Goal: Information Seeking & Learning: Find specific fact

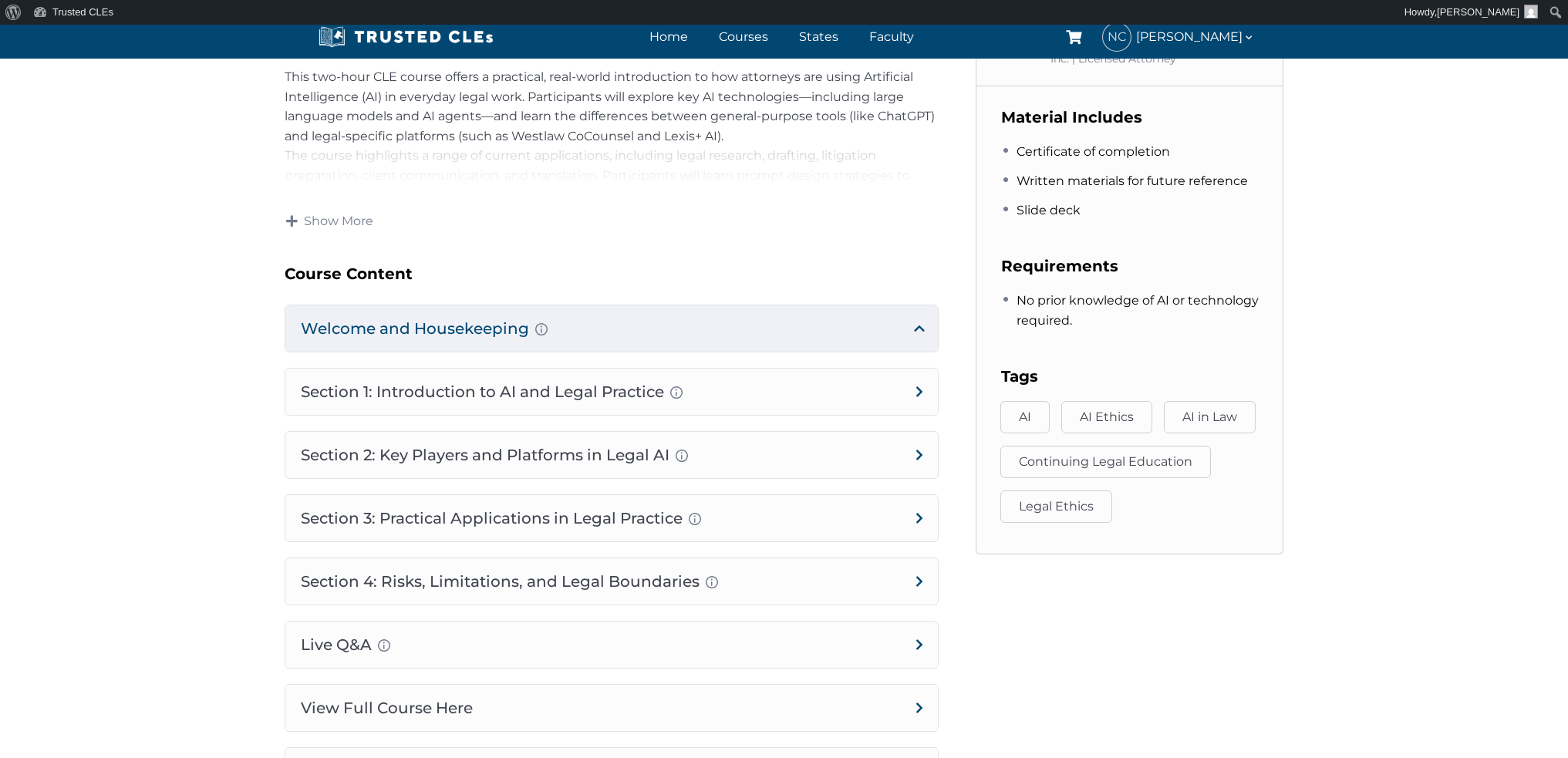
scroll to position [771, 0]
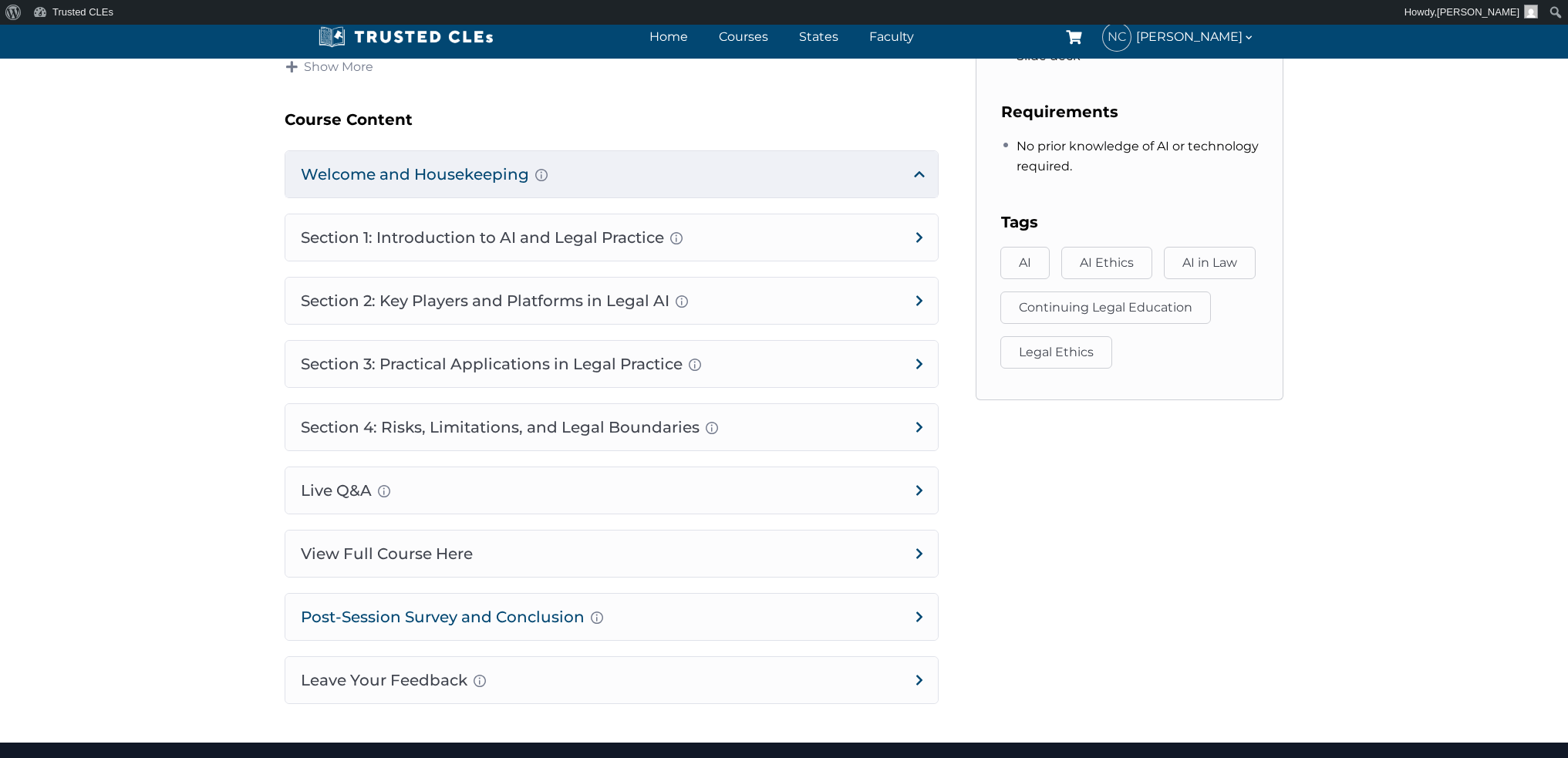
click at [921, 618] on h4 "Post-Session Survey and Conclusion Completion instructions for survey and atten…" at bounding box center [612, 616] width 653 height 47
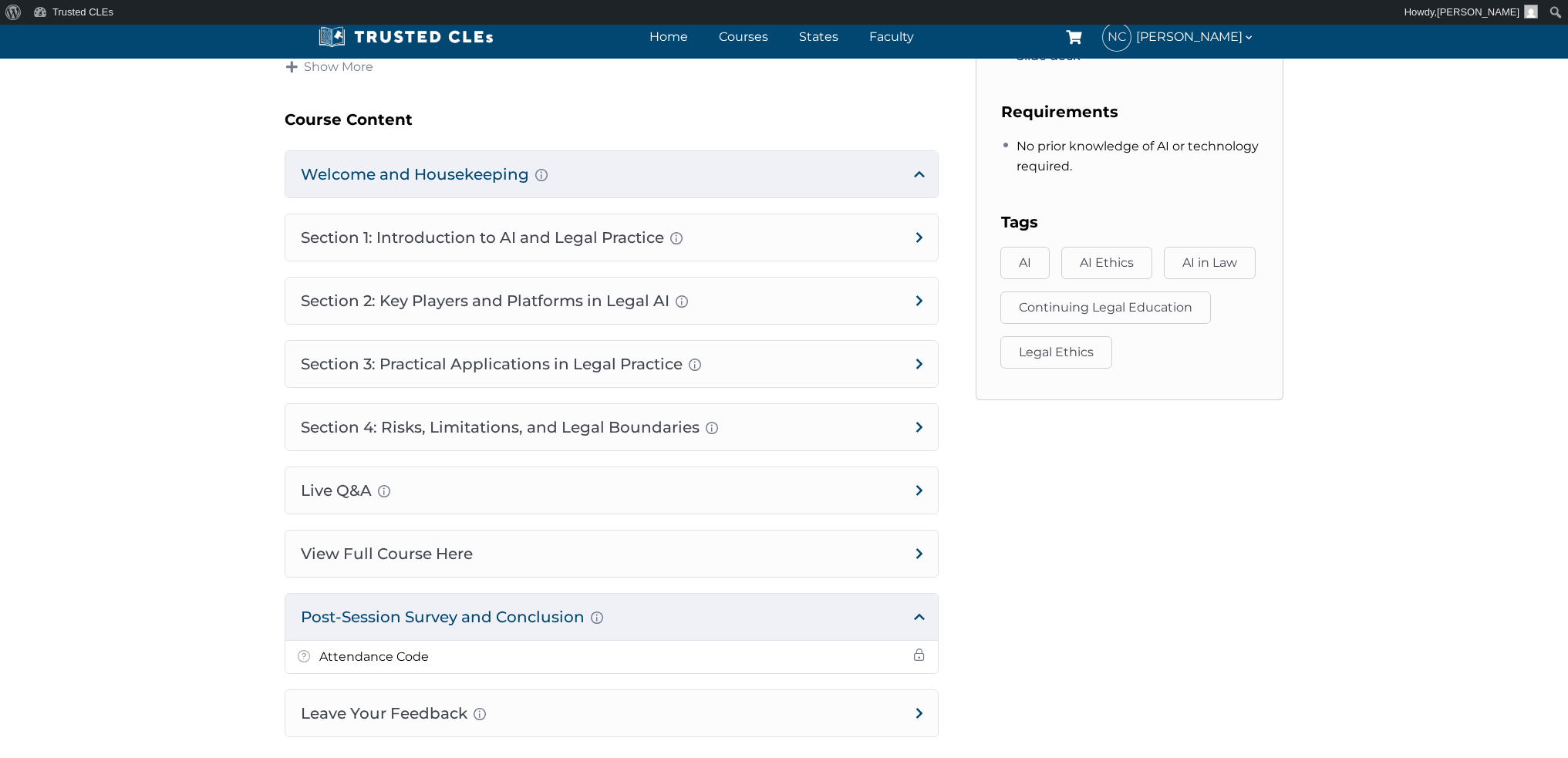
click at [384, 617] on h4 "Post-Session Survey and Conclusion Completion instructions for survey and atten…" at bounding box center [612, 616] width 653 height 47
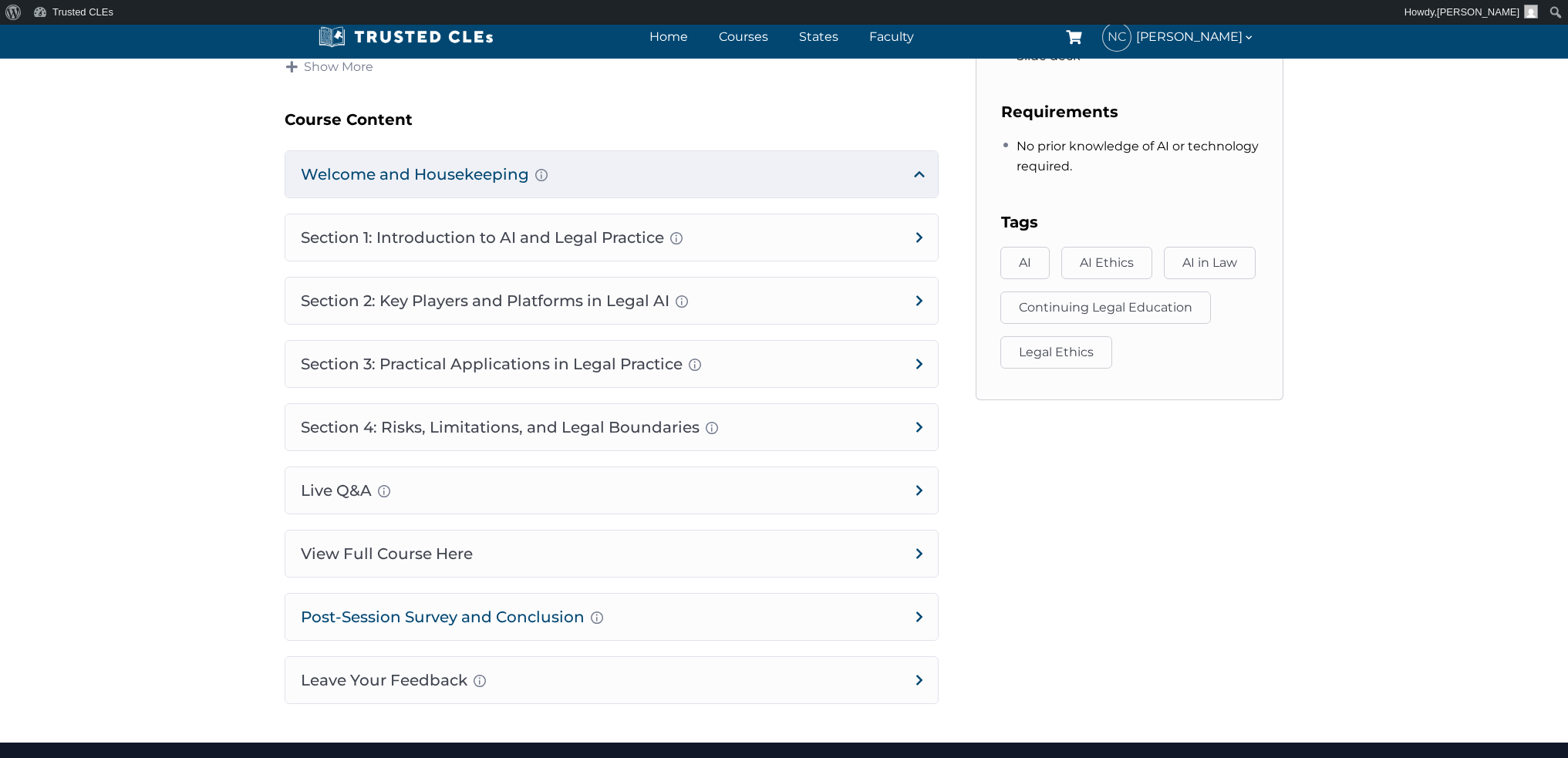
click at [384, 617] on h4 "Post-Session Survey and Conclusion Completion instructions for survey and atten…" at bounding box center [612, 616] width 653 height 47
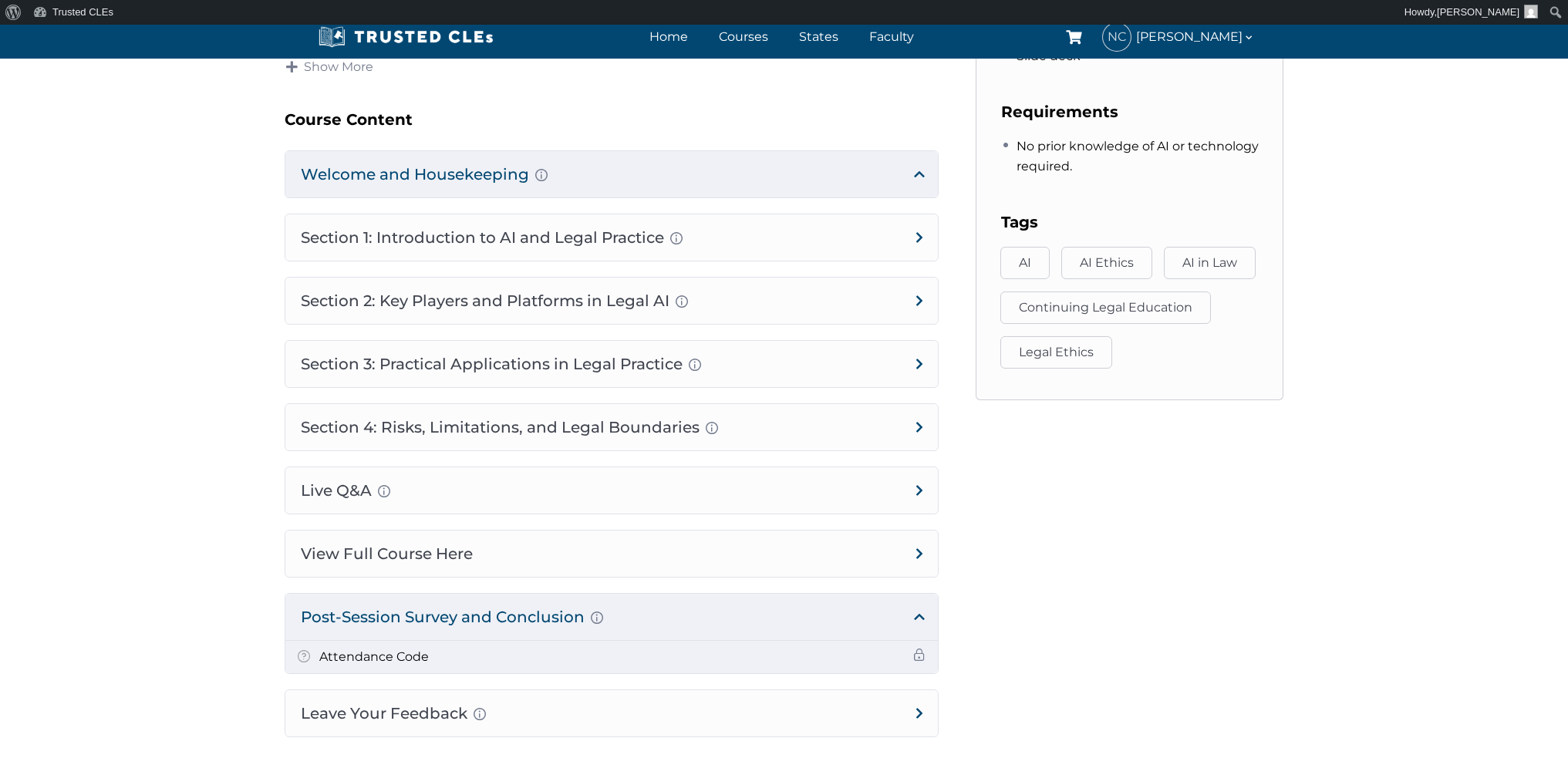
click at [346, 653] on h5 "Attendance Code" at bounding box center [374, 656] width 109 height 20
click at [317, 654] on div "Attendance Code" at bounding box center [363, 656] width 131 height 20
click at [914, 657] on span at bounding box center [919, 654] width 12 height 12
click at [390, 659] on h5 "Attendance Code" at bounding box center [374, 656] width 109 height 20
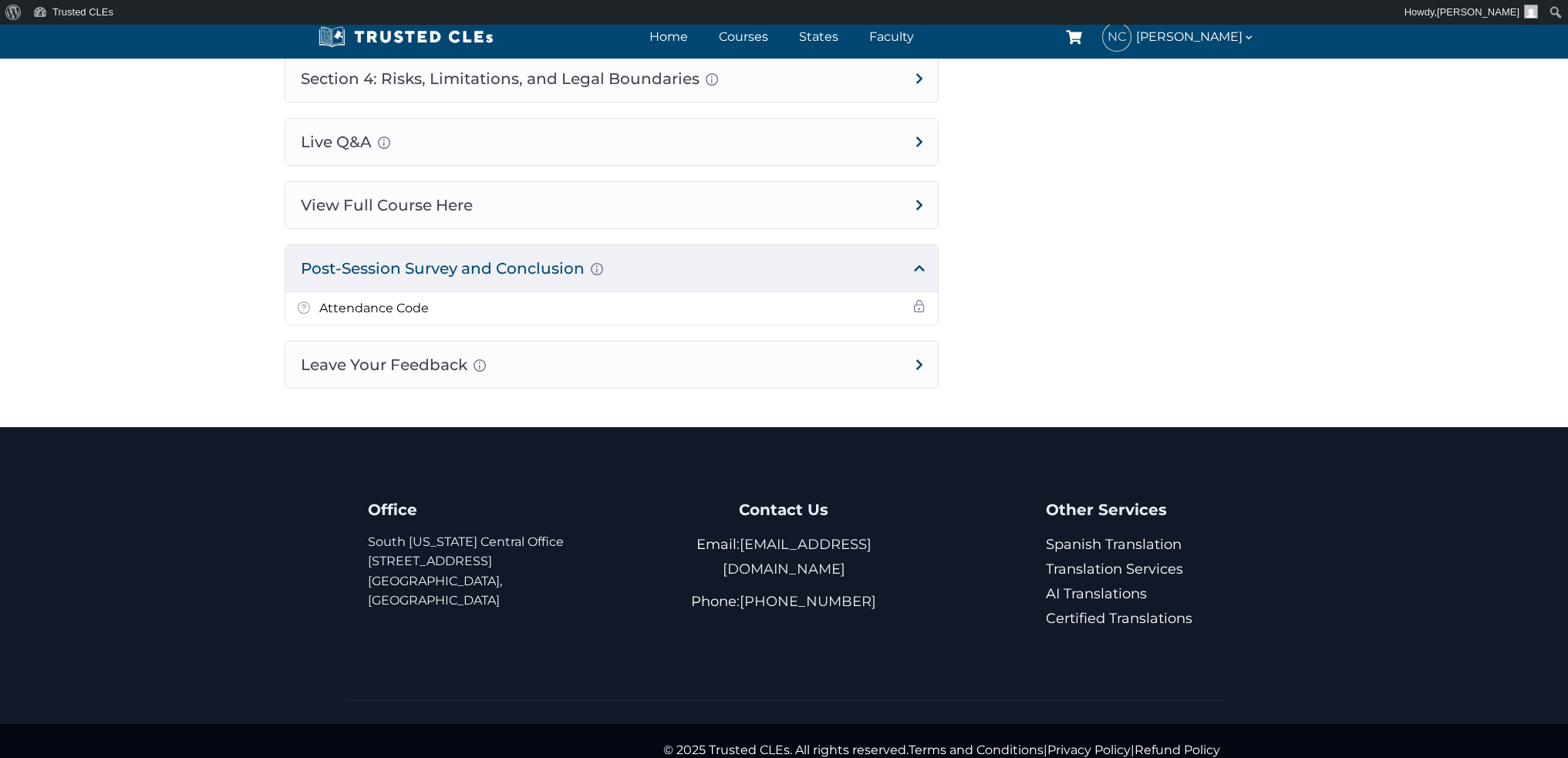
scroll to position [1139, 0]
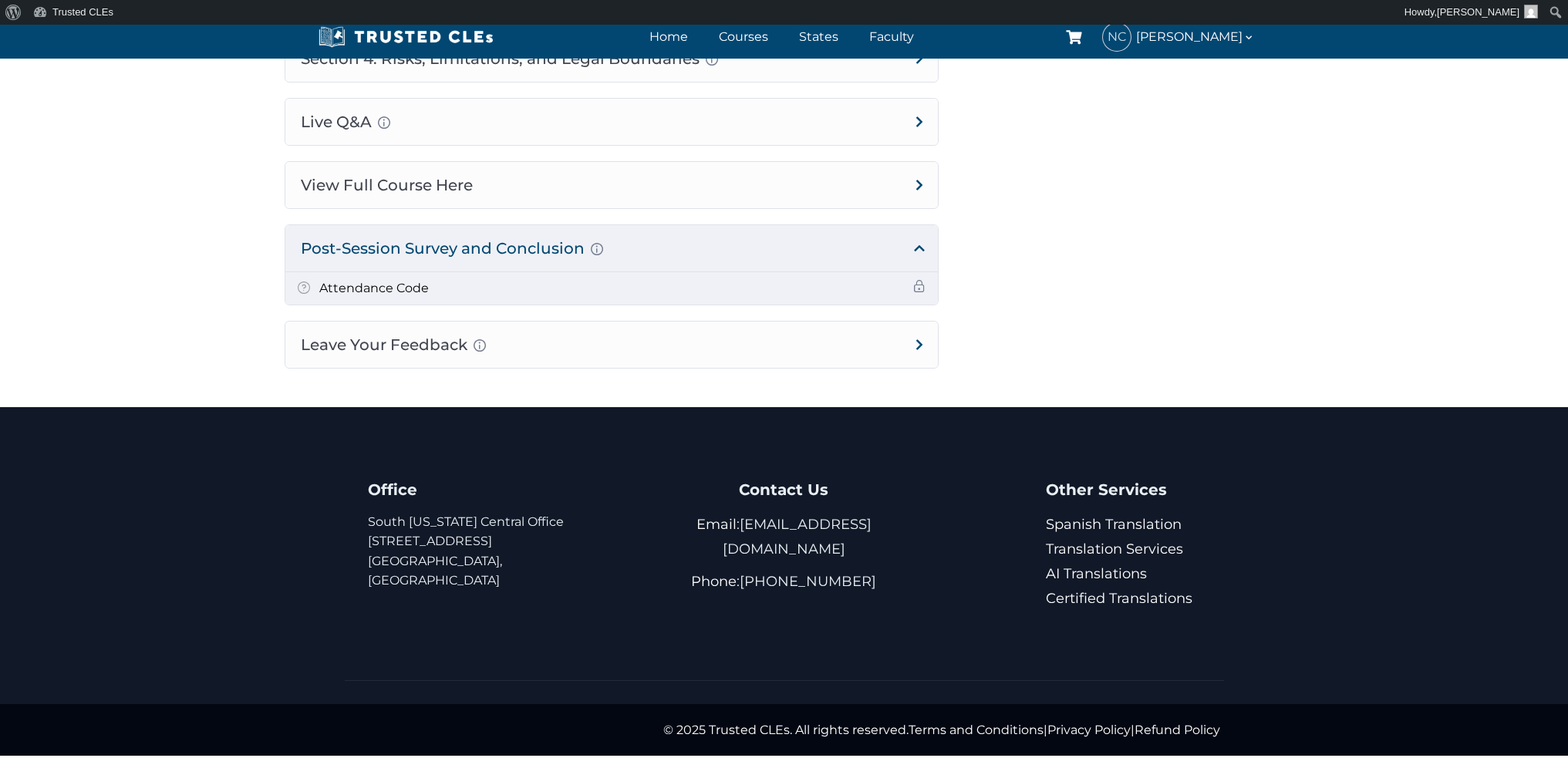
click at [373, 291] on h5 "Attendance Code" at bounding box center [374, 288] width 109 height 20
click at [353, 254] on h4 "Post-Session Survey and Conclusion Completion instructions for survey and atten…" at bounding box center [612, 248] width 653 height 47
click at [354, 253] on h4 "Post-Session Survey and Conclusion Completion instructions for survey and atten…" at bounding box center [612, 248] width 653 height 47
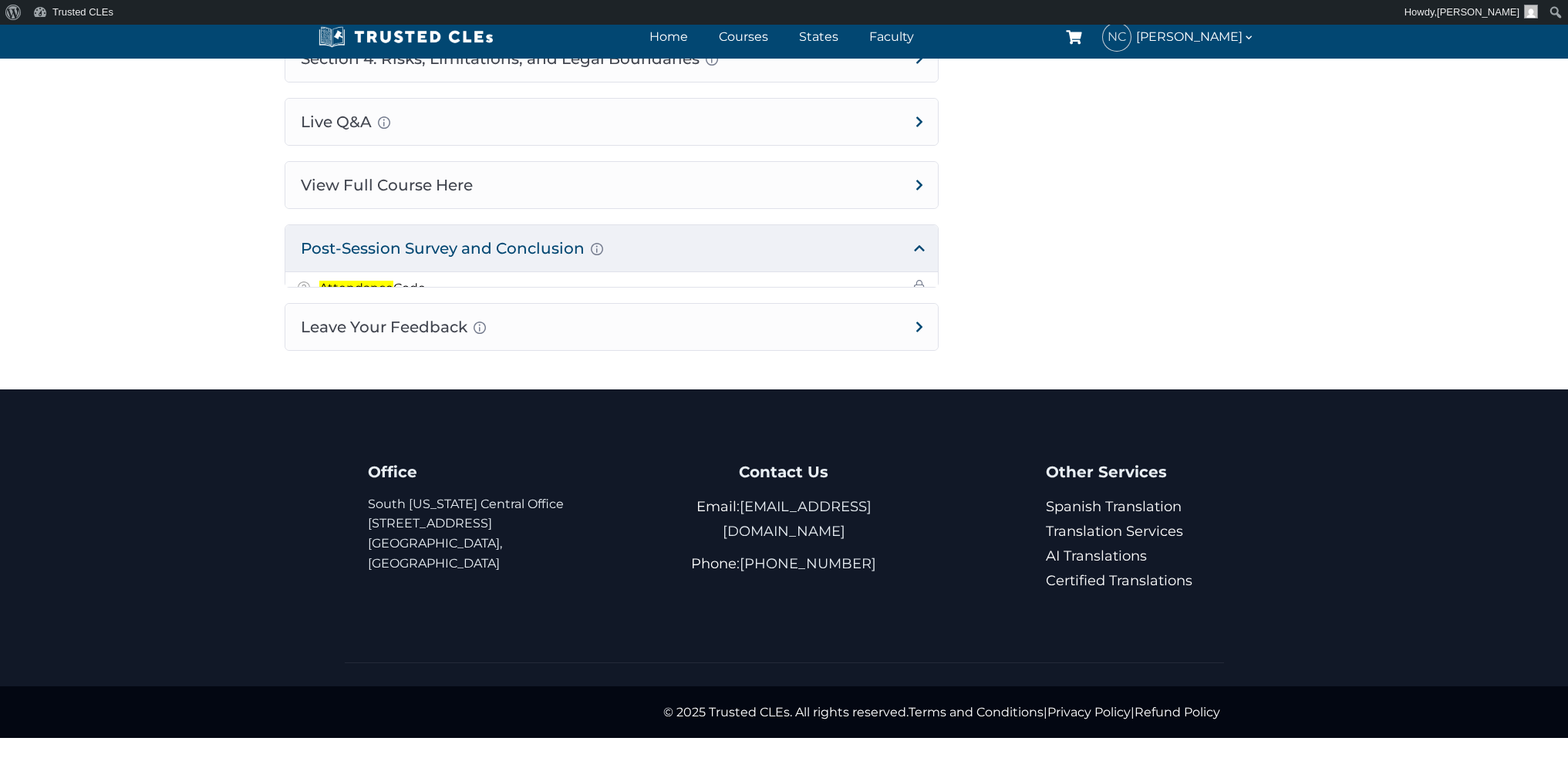
click at [354, 253] on h4 "Post-Session Survey and Conclusion Completion instructions for survey and atten…" at bounding box center [612, 248] width 653 height 47
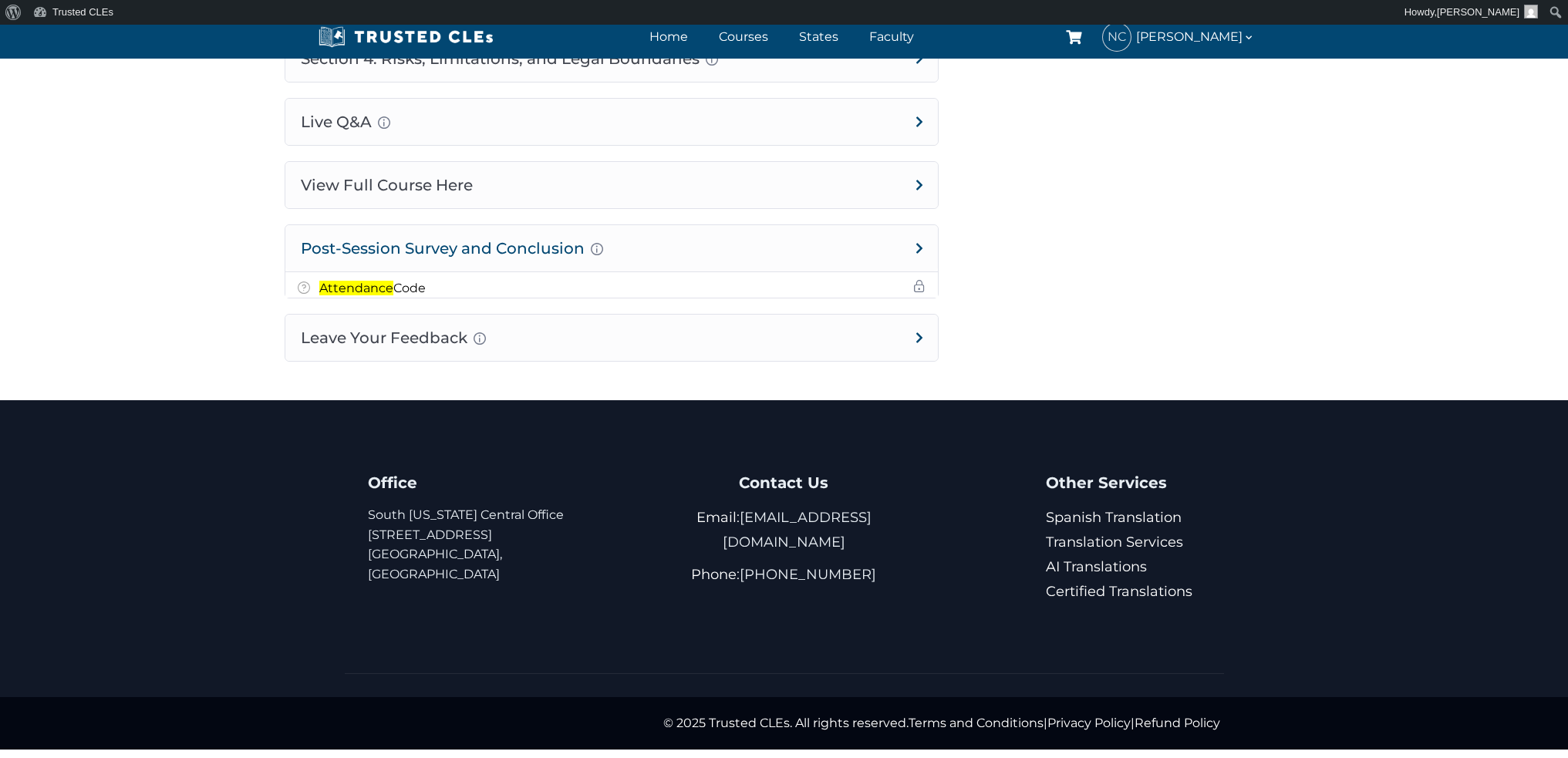
click at [354, 253] on h4 "Post-Session Survey and Conclusion Completion instructions for survey and atten…" at bounding box center [612, 248] width 653 height 47
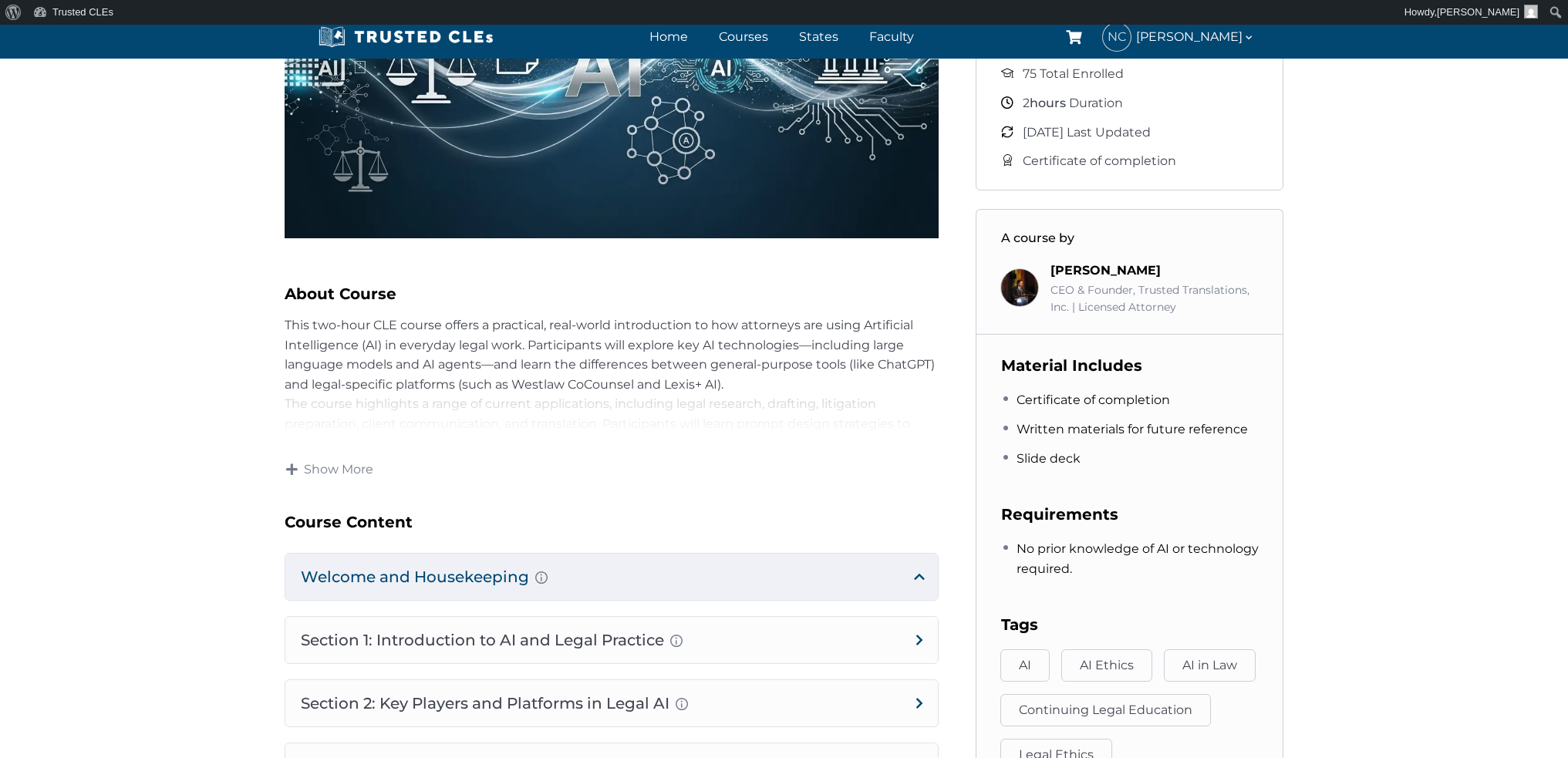
scroll to position [0, 0]
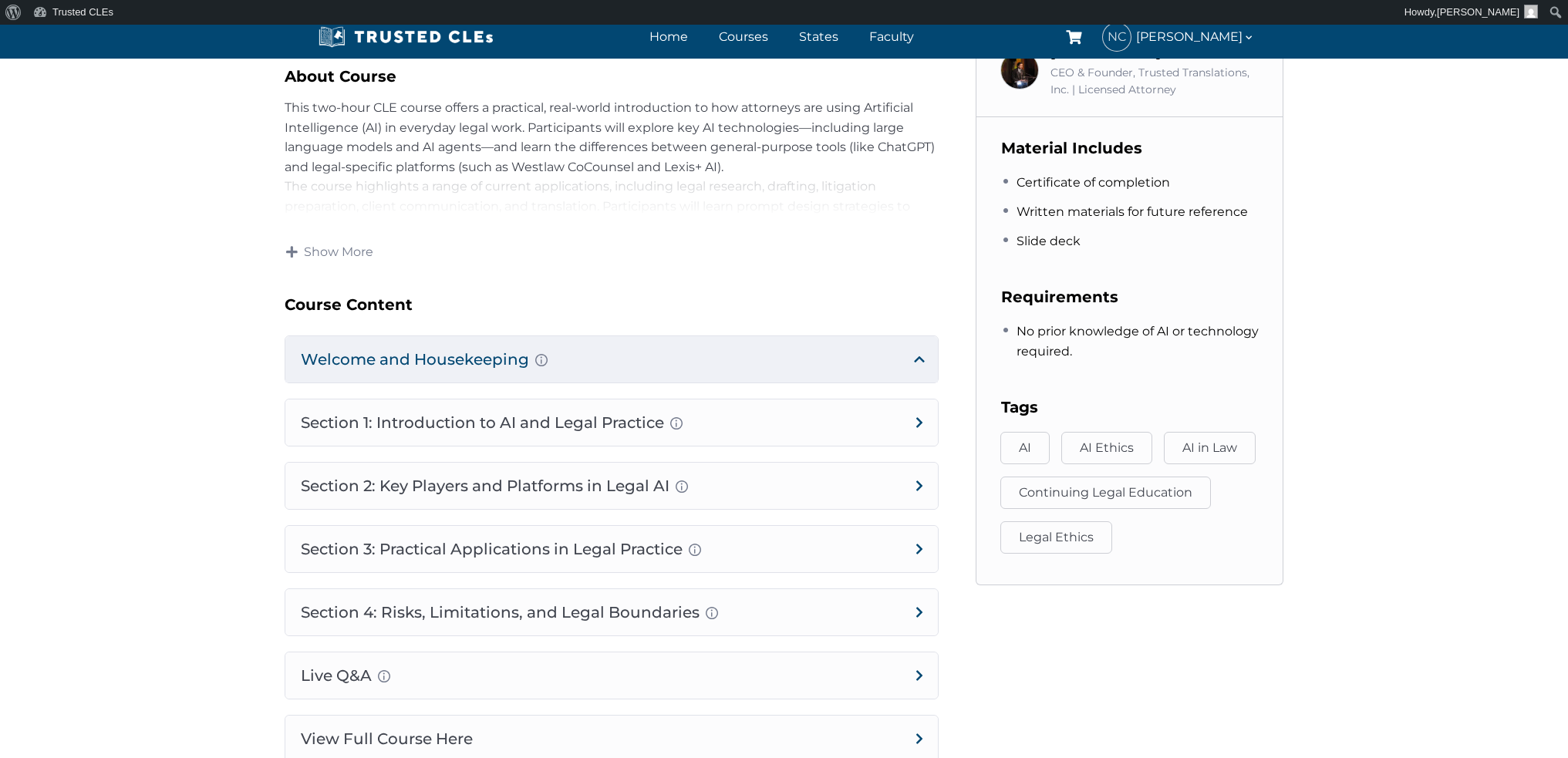
scroll to position [771, 0]
